Goal: Complete application form: Complete application form

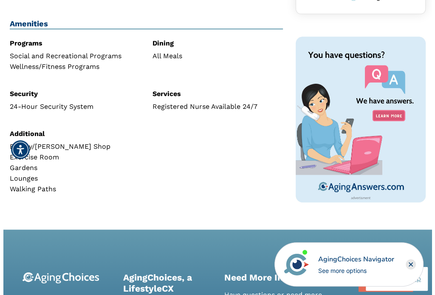
scroll to position [340, 0]
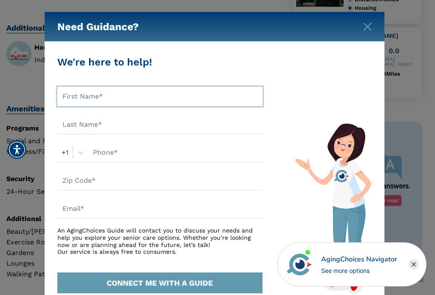
click at [132, 97] on input "text" at bounding box center [159, 97] width 205 height 20
type input "[PERSON_NAME]"
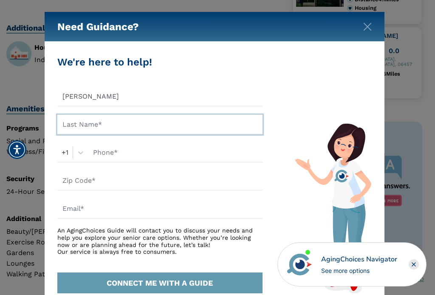
click at [105, 121] on input "text" at bounding box center [159, 125] width 205 height 20
type input "[PERSON_NAME]"
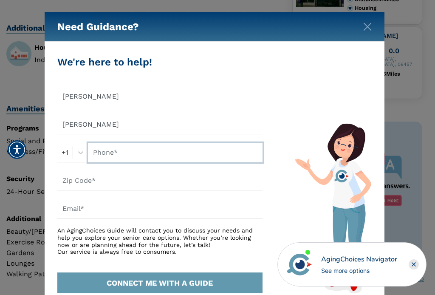
click at [133, 159] on input "text" at bounding box center [175, 153] width 175 height 20
type input "8608088269"
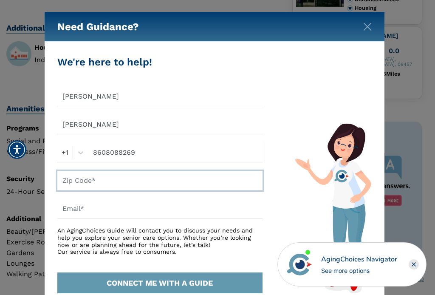
click at [130, 184] on input "text" at bounding box center [159, 181] width 205 height 20
type input "06481"
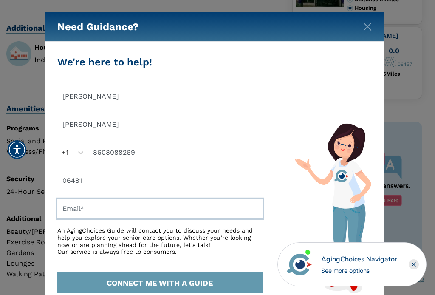
click at [115, 212] on input "text" at bounding box center [159, 209] width 205 height 20
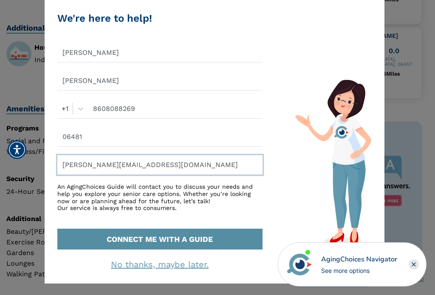
type input "[PERSON_NAME][EMAIL_ADDRESS][DOMAIN_NAME]"
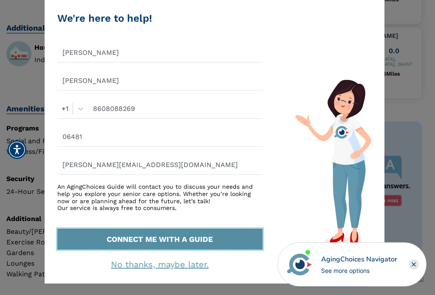
click at [187, 244] on button "CONNECT ME WITH A GUIDE" at bounding box center [159, 239] width 205 height 21
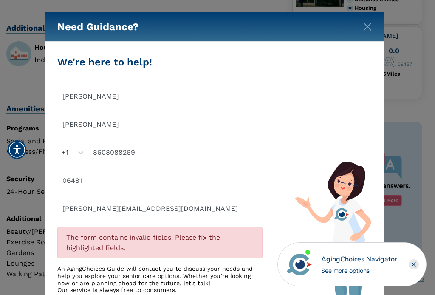
scroll to position [82, 0]
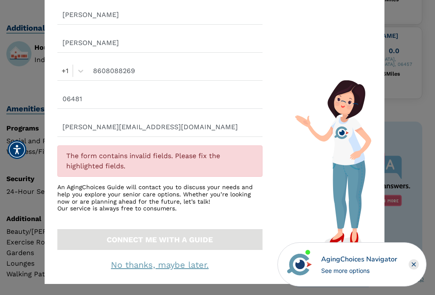
click at [412, 265] on rect "Close" at bounding box center [414, 264] width 10 height 10
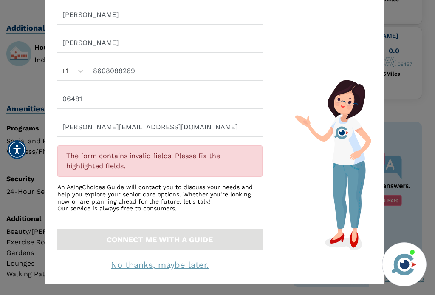
click at [129, 161] on div "The form contains invalid fields. Please fix the highlighted fields." at bounding box center [159, 160] width 205 height 31
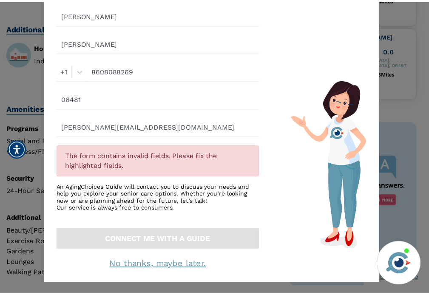
scroll to position [0, 0]
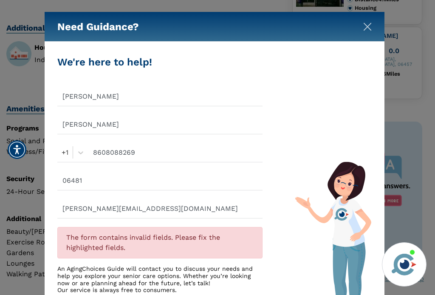
click at [367, 28] on img "Close" at bounding box center [367, 27] width 8 height 8
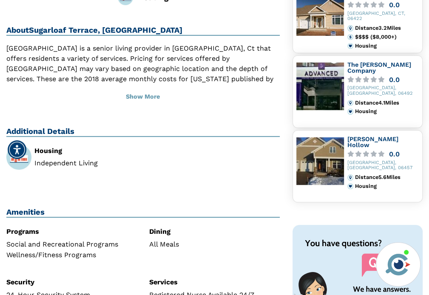
scroll to position [194, 0]
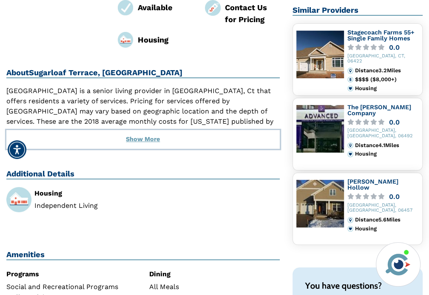
click at [154, 142] on button "Show More" at bounding box center [142, 139] width 273 height 19
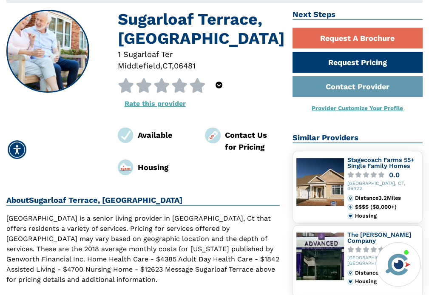
scroll to position [0, 0]
